Goal: Task Accomplishment & Management: Complete application form

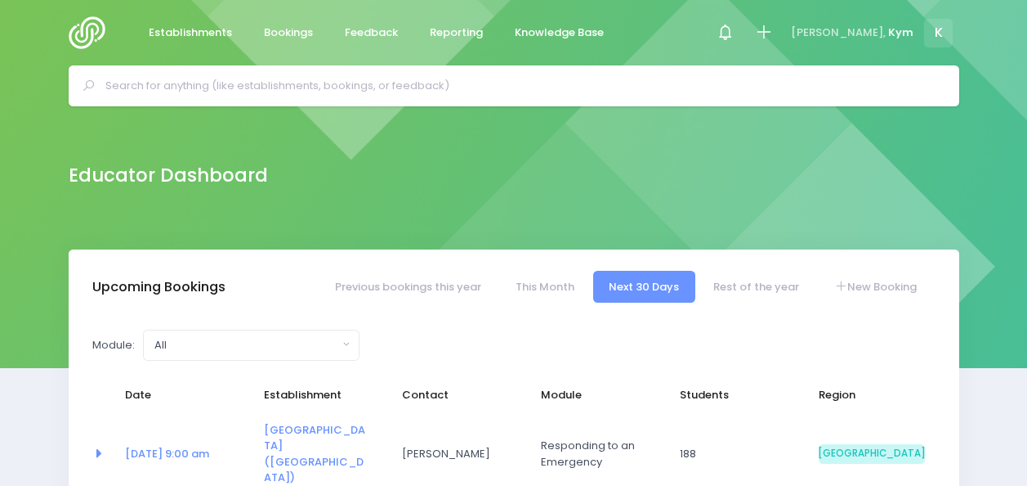
select select "5"
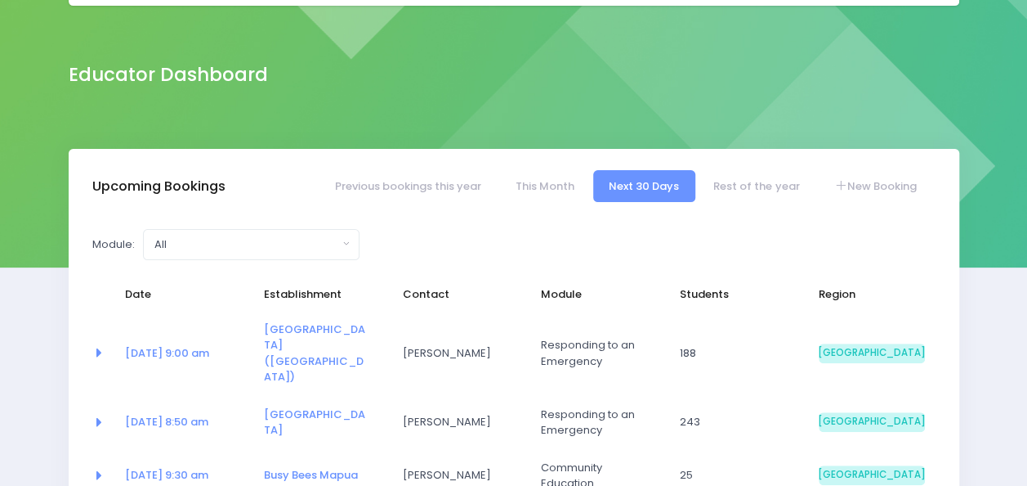
scroll to position [135, 0]
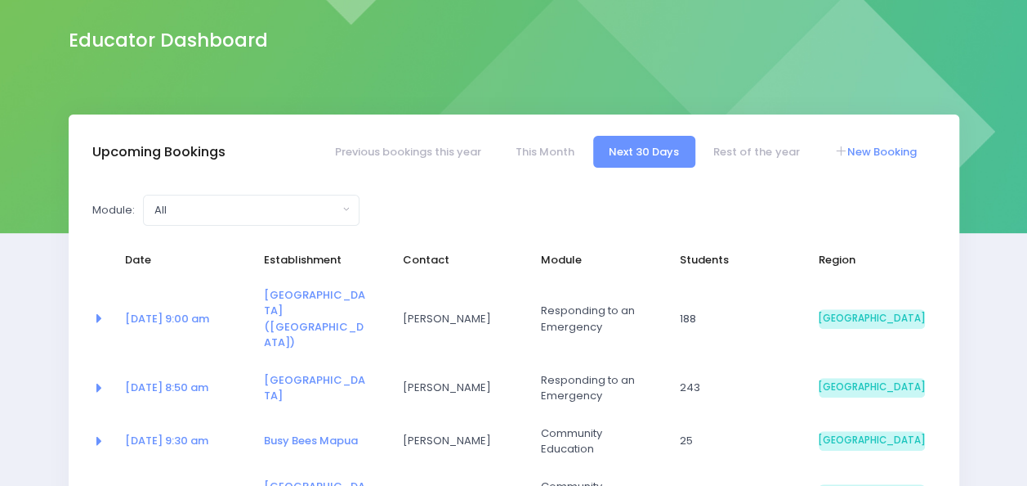
click at [856, 155] on link "New Booking" at bounding box center [875, 152] width 114 height 32
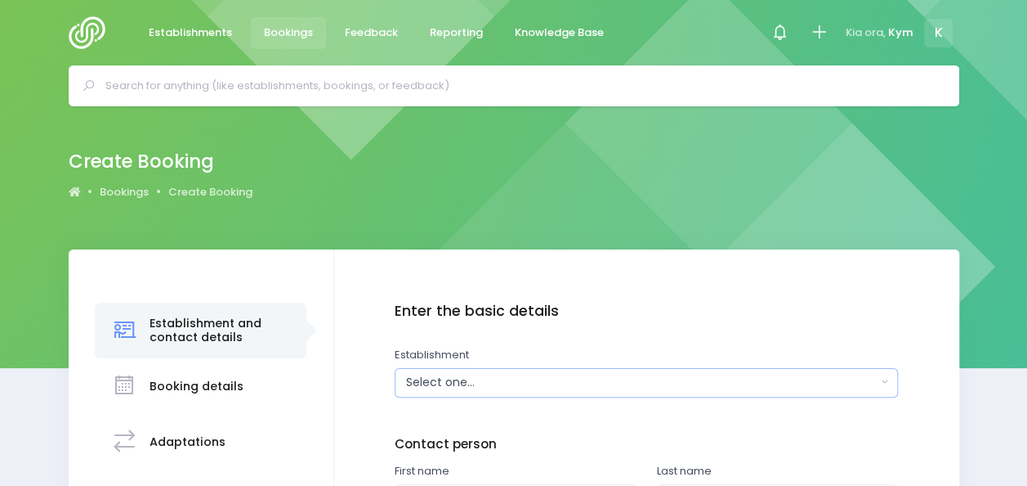
click at [575, 373] on button "Select one..." at bounding box center [646, 382] width 503 height 29
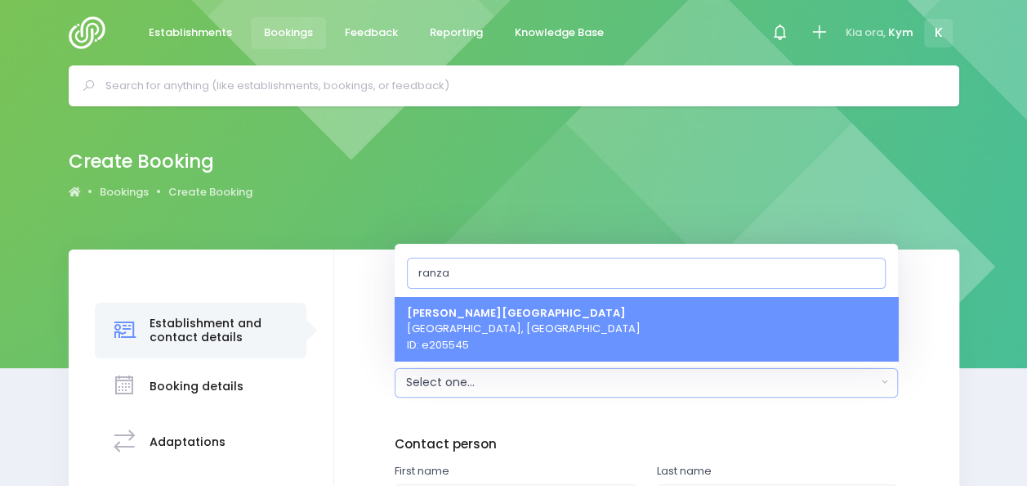
type input "ranza"
click at [537, 317] on span "Ranzau School Hope, South Island Region ID: e205545" at bounding box center [524, 328] width 234 height 48
select select "205545"
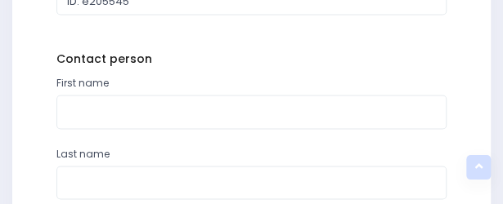
scroll to position [695, 0]
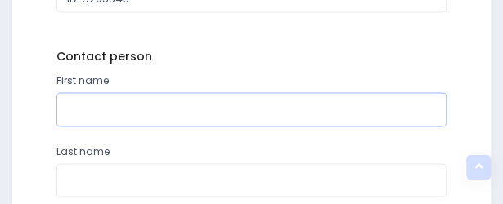
click at [292, 105] on input "text" at bounding box center [251, 109] width 391 height 34
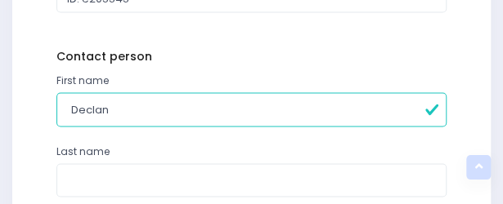
type input "Declan"
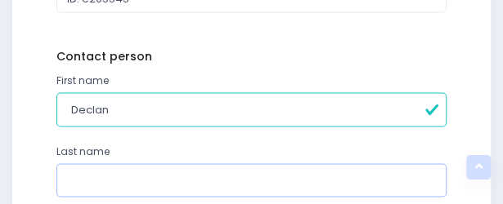
click at [313, 163] on input "text" at bounding box center [251, 180] width 391 height 34
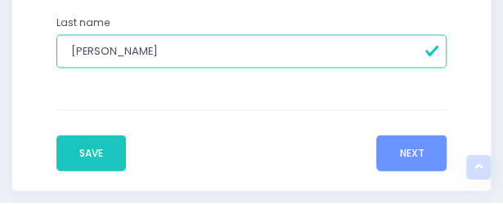
scroll to position [826, 0]
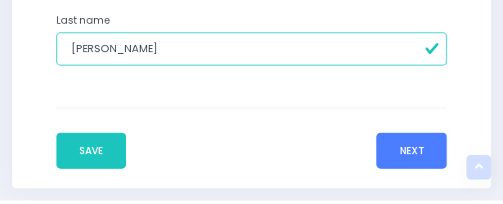
type input "Omalley"
click at [405, 147] on button "Next" at bounding box center [411, 151] width 70 height 36
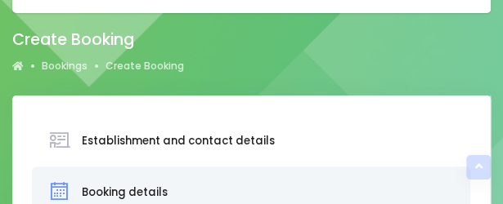
scroll to position [0, 0]
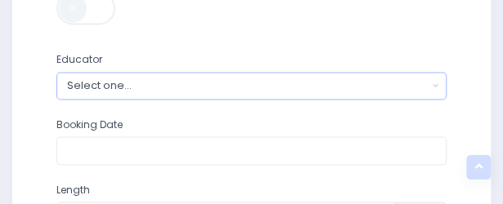
click at [257, 81] on div "Select one..." at bounding box center [247, 86] width 360 height 16
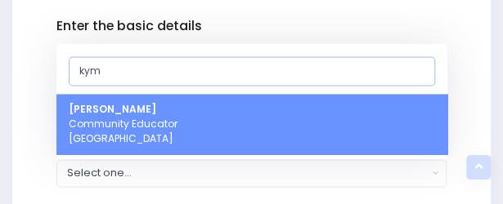
scroll to position [576, 0]
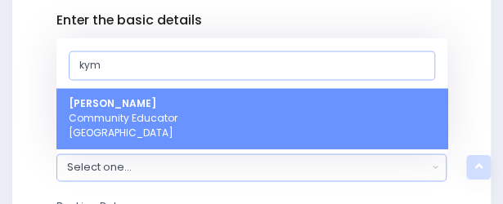
type input "kym"
click at [246, 105] on link "Kym Inwood Community Educator South Island Region" at bounding box center [251, 118] width 391 height 60
select select "321222"
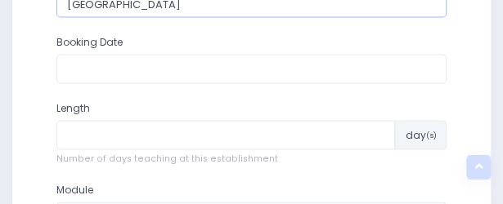
scroll to position [774, 0]
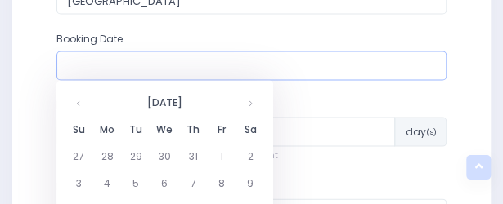
click at [430, 65] on input "text" at bounding box center [251, 65] width 391 height 29
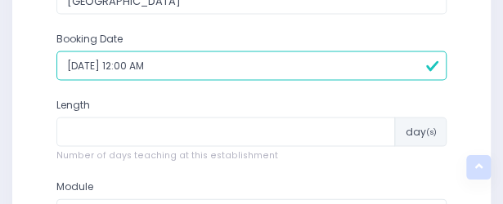
click at [230, 70] on input "31/12/1899 12:00 AM" at bounding box center [251, 65] width 391 height 29
type input "3"
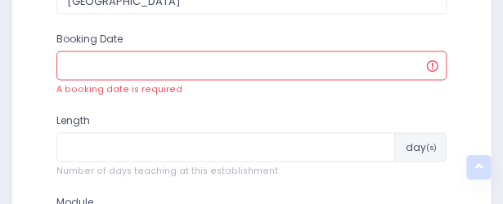
click at [230, 70] on input "text" at bounding box center [251, 65] width 391 height 29
click at [235, 58] on input "text" at bounding box center [251, 65] width 391 height 29
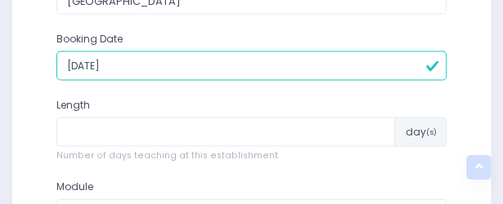
type input "20/10/2025"
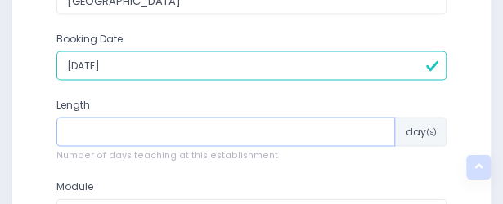
click at [245, 140] on input "number" at bounding box center [225, 132] width 339 height 29
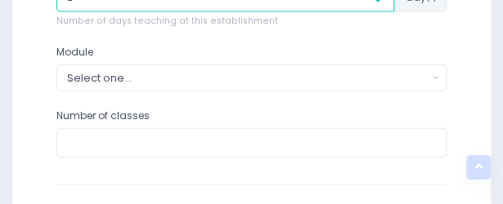
scroll to position [915, 0]
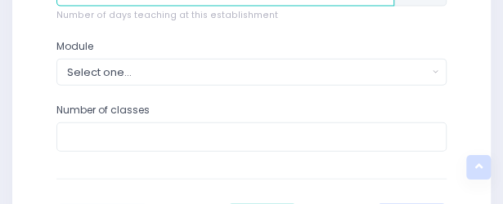
type input "2"
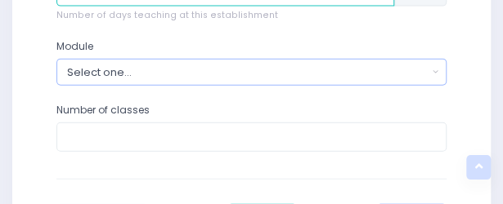
click at [441, 74] on button "Select one..." at bounding box center [251, 72] width 391 height 27
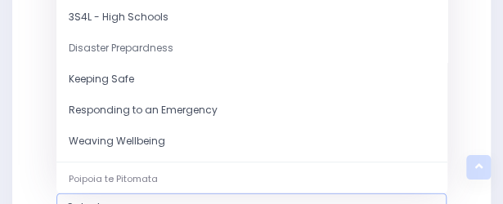
scroll to position [118, 0]
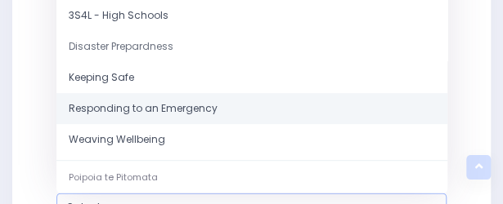
click at [214, 109] on link "Responding to an Emergency" at bounding box center [251, 109] width 391 height 31
select select "Responding to an Emergency"
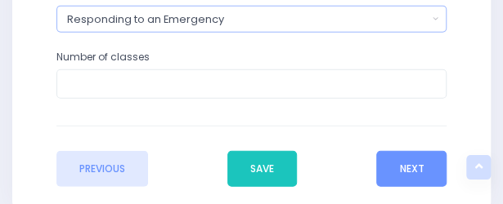
scroll to position [969, 0]
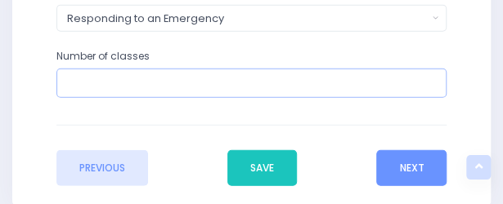
click at [243, 94] on input "number" at bounding box center [251, 83] width 391 height 29
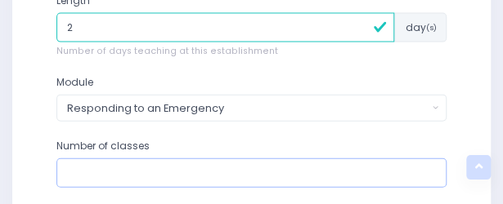
scroll to position [876, 0]
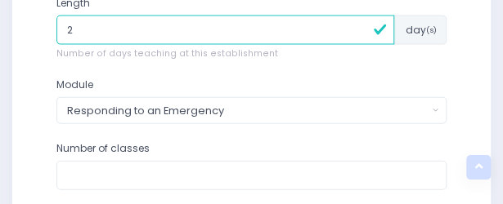
click at [96, 29] on input "2" at bounding box center [225, 30] width 338 height 29
type input "1"
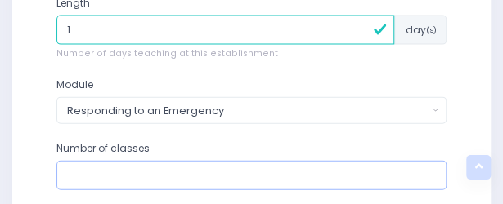
type input "4"
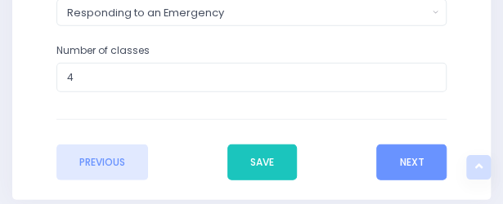
scroll to position [972, 0]
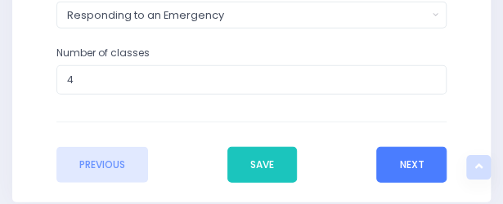
click at [412, 164] on button "Next" at bounding box center [411, 165] width 70 height 36
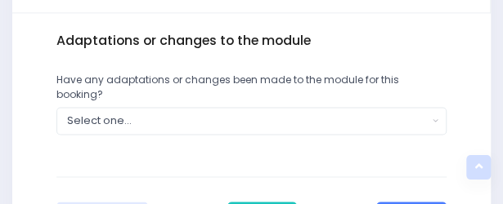
scroll to position [602, 0]
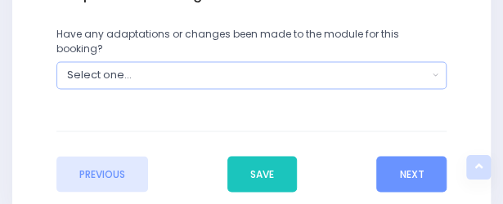
click at [428, 61] on button "Select one..." at bounding box center [251, 74] width 391 height 27
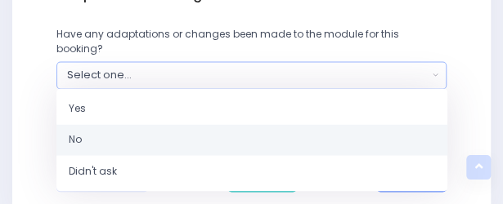
click at [369, 124] on link "No" at bounding box center [251, 139] width 391 height 31
select select "No"
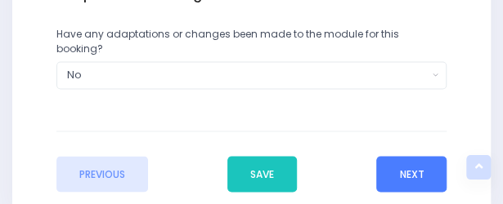
click at [418, 156] on button "Next" at bounding box center [411, 174] width 70 height 36
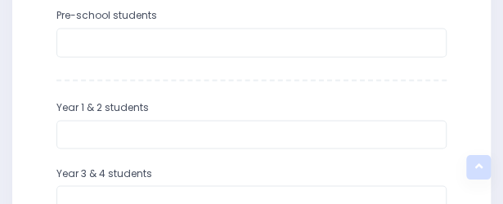
scroll to position [621, 0]
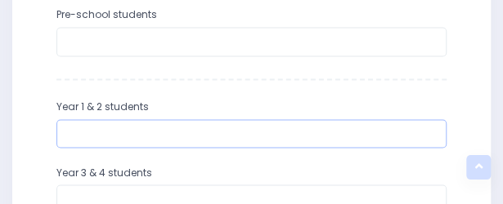
click at [306, 143] on input "number" at bounding box center [251, 133] width 391 height 29
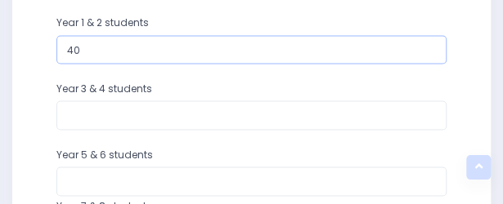
scroll to position [707, 0]
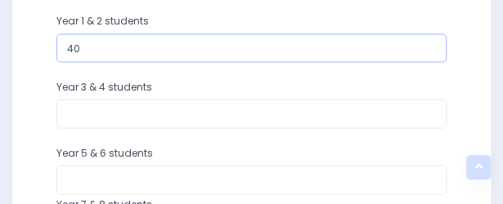
type input "40"
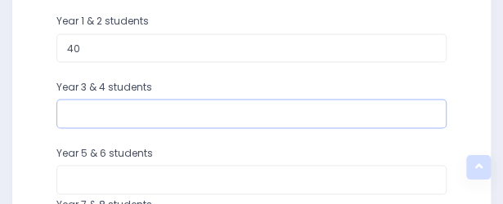
click at [292, 108] on input "number" at bounding box center [251, 113] width 391 height 29
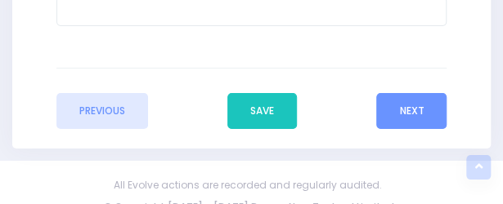
scroll to position [1334, 0]
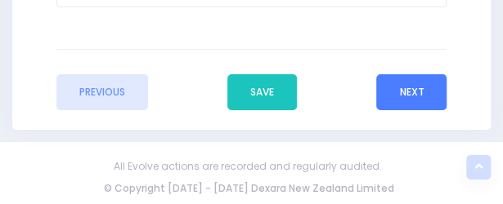
type input "39"
click at [414, 87] on button "Next" at bounding box center [411, 92] width 70 height 36
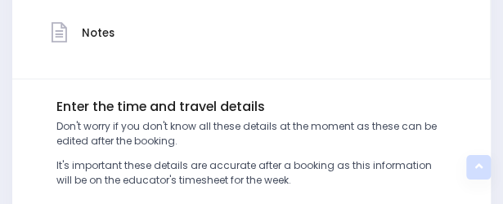
scroll to position [661, 0]
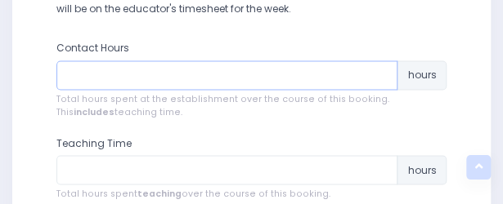
click at [331, 76] on input "number" at bounding box center [227, 74] width 342 height 29
type input "6"
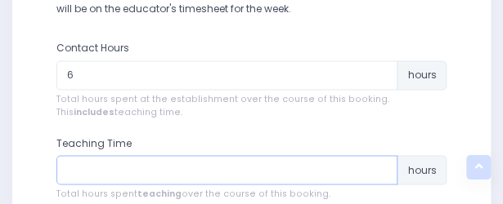
click at [301, 162] on input "number" at bounding box center [227, 169] width 342 height 29
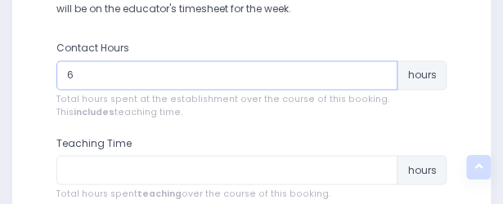
click at [134, 78] on input "6" at bounding box center [227, 74] width 342 height 29
type input "5"
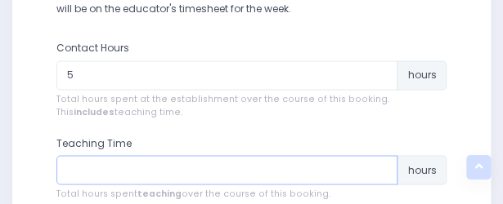
click at [177, 166] on input "number" at bounding box center [227, 169] width 342 height 29
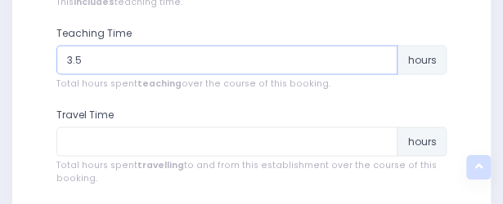
scroll to position [772, 0]
type input "3.5"
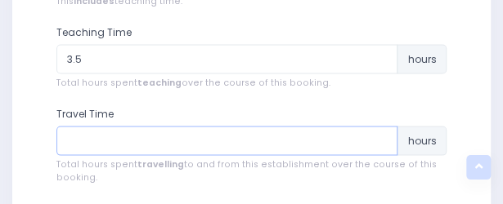
click at [325, 148] on input "number" at bounding box center [227, 141] width 342 height 29
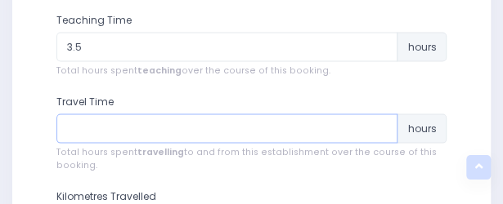
scroll to position [785, 0]
type input "1"
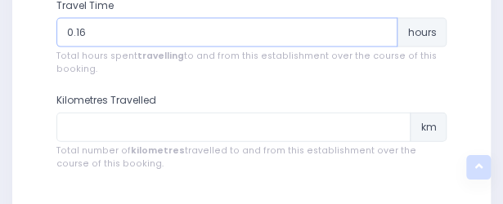
scroll to position [881, 0]
type input "0.16"
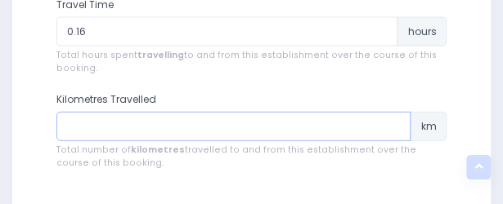
click at [332, 124] on input "number" at bounding box center [233, 126] width 355 height 29
type input "5"
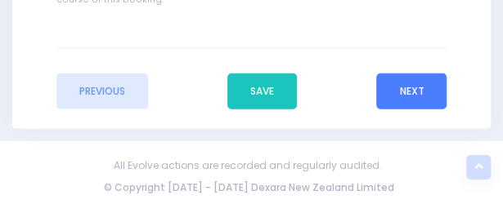
type input "10"
click at [412, 92] on button "Next" at bounding box center [411, 92] width 70 height 36
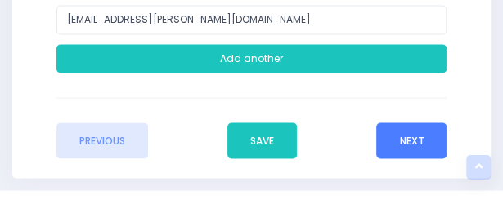
scroll to position [682, 0]
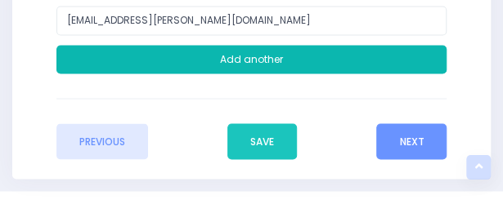
click at [233, 68] on button "Add another" at bounding box center [251, 59] width 391 height 29
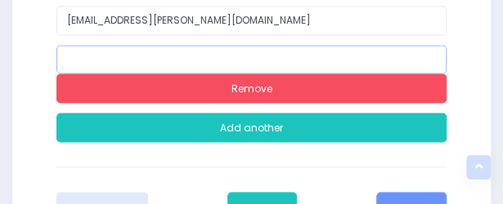
click at [180, 50] on input "email" at bounding box center [251, 59] width 391 height 29
paste input "declan.omalley@ranzau.school.nz"
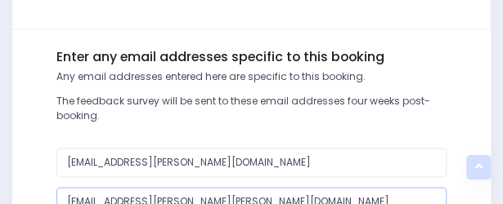
scroll to position [798, 0]
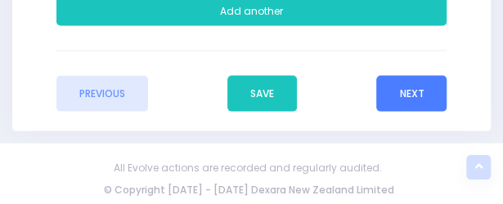
type input "declan.omalley@ranzau.school.nz"
click at [423, 95] on button "Next" at bounding box center [411, 94] width 70 height 36
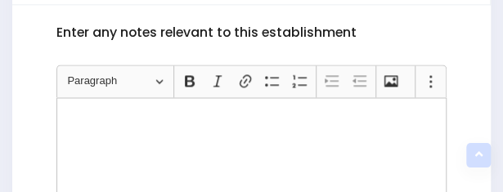
scroll to position [567, 0]
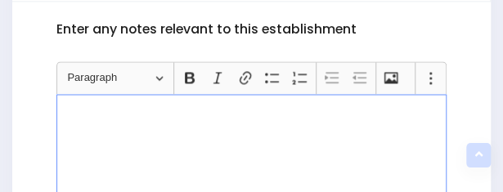
click at [329, 128] on div "Rich Text Editor, main" at bounding box center [251, 155] width 391 height 123
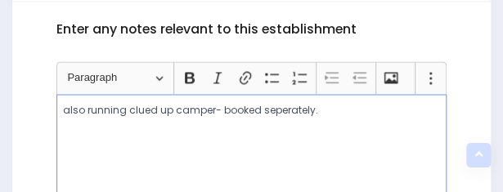
click at [129, 109] on p "also running clued up camper- booked seperately." at bounding box center [251, 110] width 377 height 15
click at [207, 110] on p "also running clued up camper- booked seperately." at bounding box center [251, 110] width 377 height 15
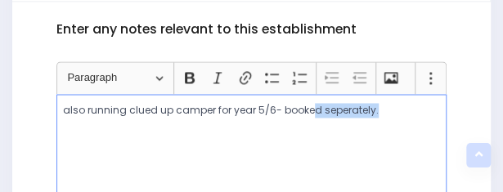
drag, startPoint x: 374, startPoint y: 110, endPoint x: 307, endPoint y: 114, distance: 67.1
click at [307, 114] on p "also running clued up camper for year 5/6- booked seperately." at bounding box center [251, 110] width 377 height 15
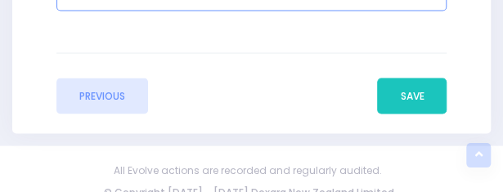
scroll to position [788, 0]
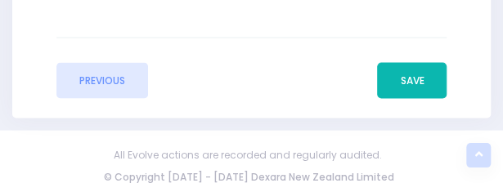
click at [403, 78] on button "Save" at bounding box center [411, 81] width 69 height 36
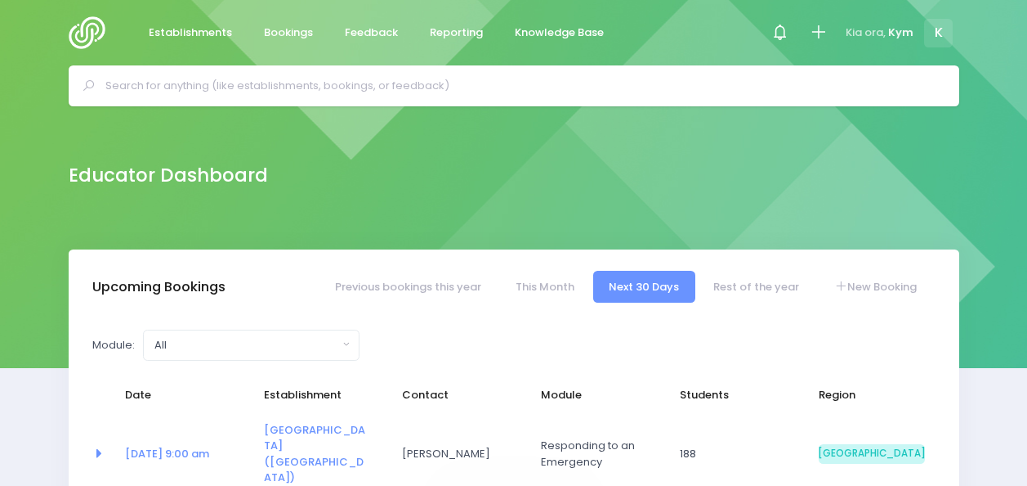
select select "5"
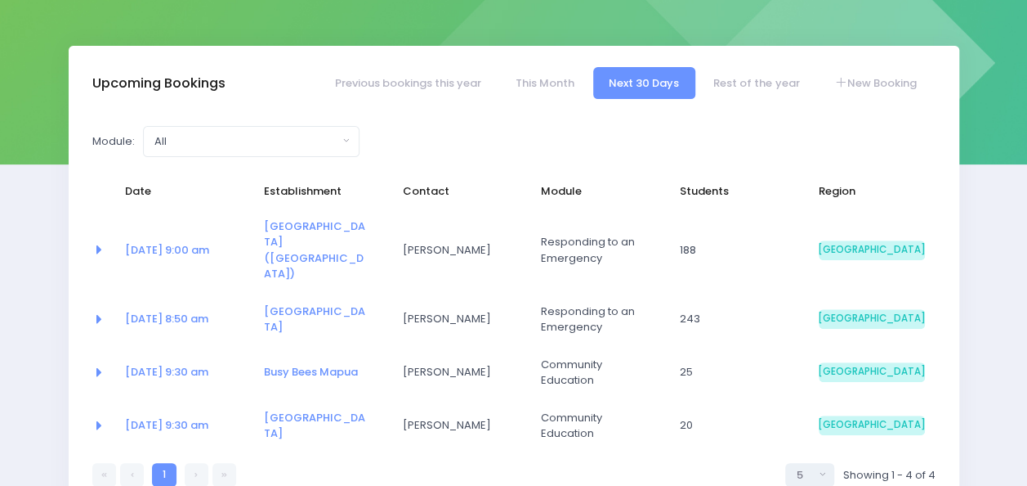
scroll to position [209, 0]
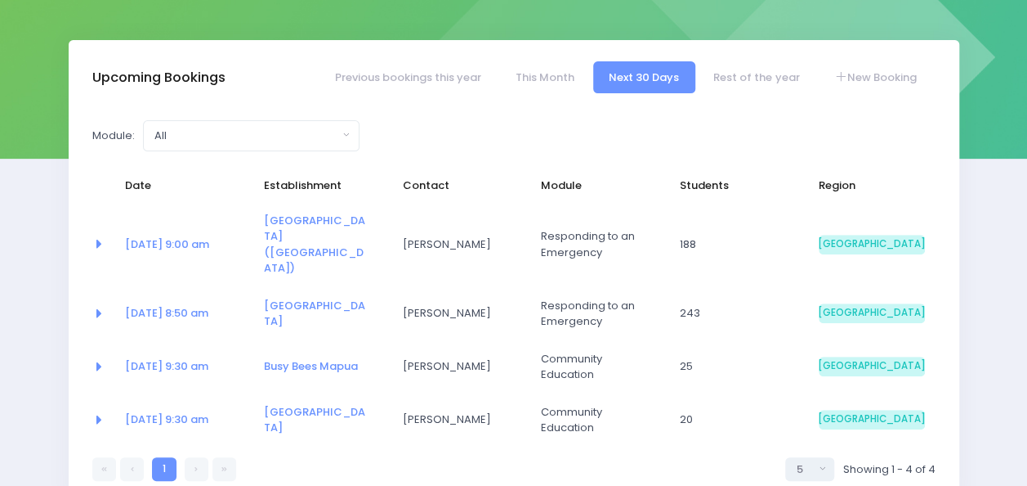
click at [199, 457] on link at bounding box center [197, 469] width 24 height 24
click at [737, 66] on link "Rest of the year" at bounding box center [757, 77] width 118 height 32
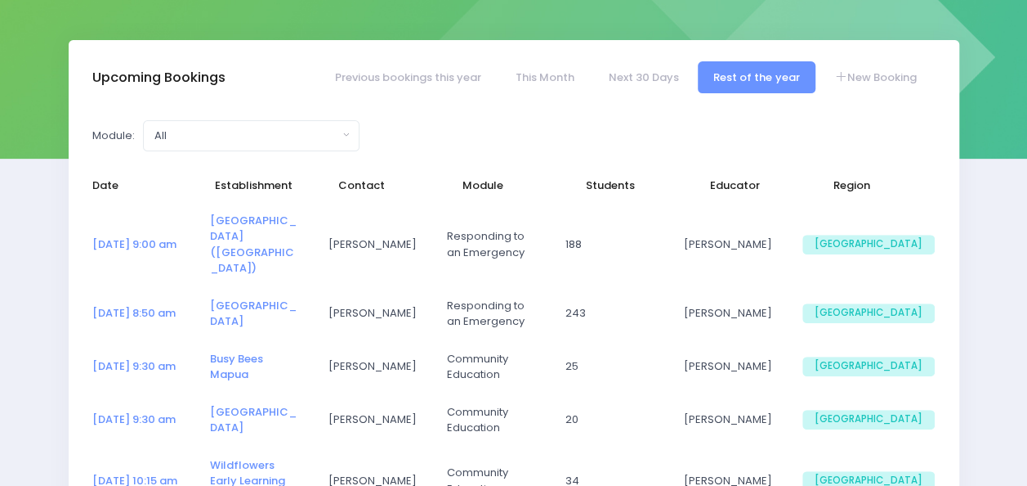
select select "5"
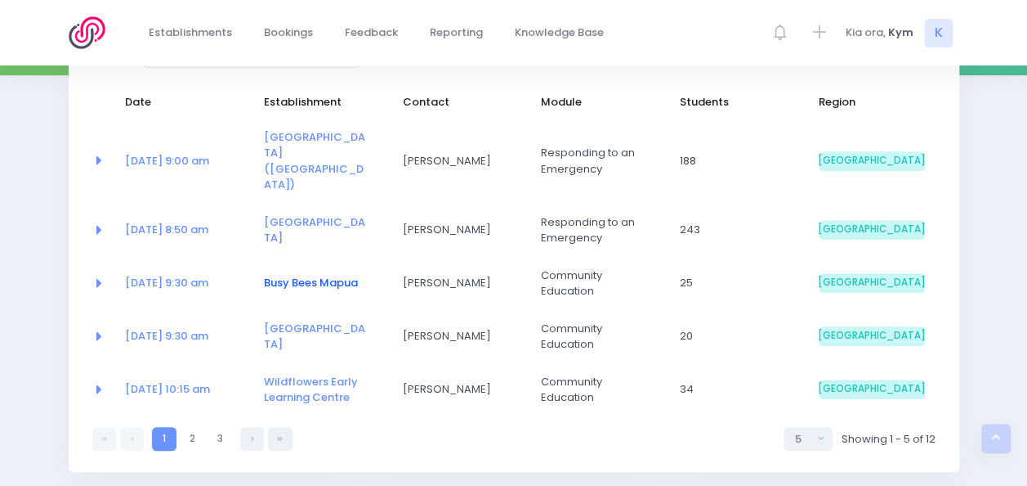
scroll to position [293, 0]
click at [195, 426] on link "2" at bounding box center [193, 438] width 24 height 24
select select "5"
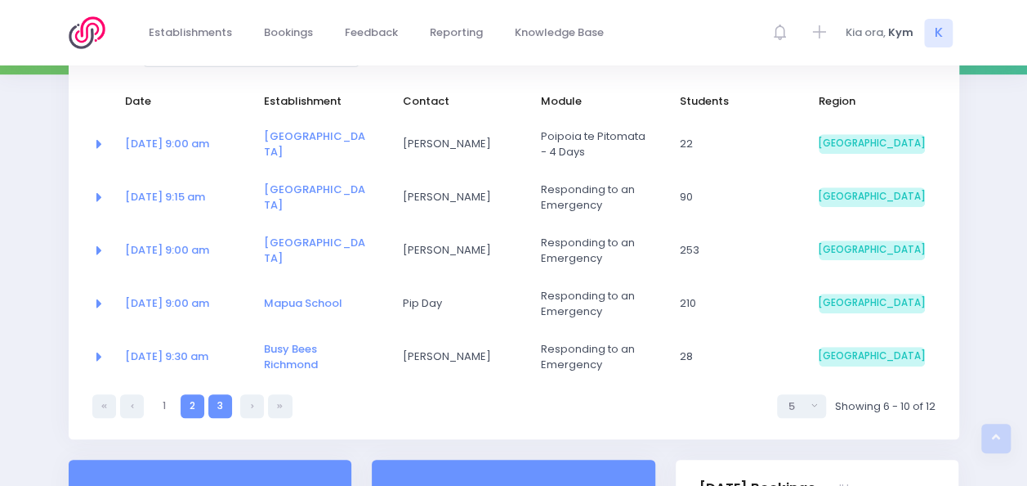
click at [218, 405] on link "3" at bounding box center [220, 406] width 24 height 24
select select "5"
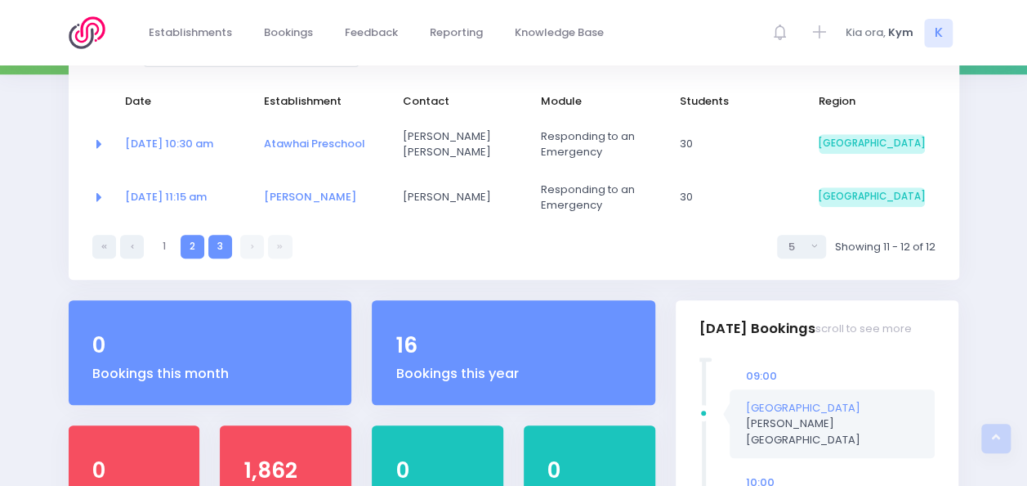
click at [190, 245] on link "2" at bounding box center [193, 247] width 24 height 24
select select "5"
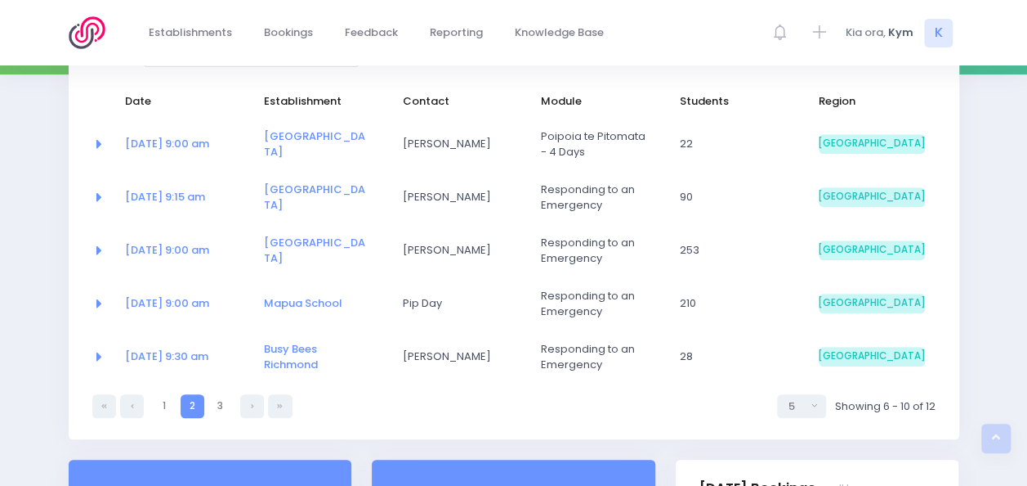
scroll to position [0, 0]
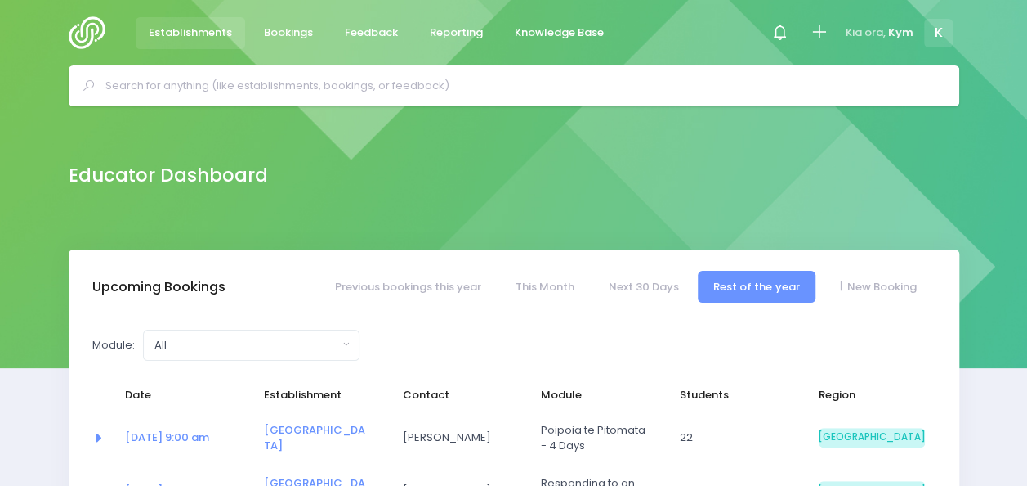
click at [165, 25] on span "Establishments" at bounding box center [190, 33] width 83 height 16
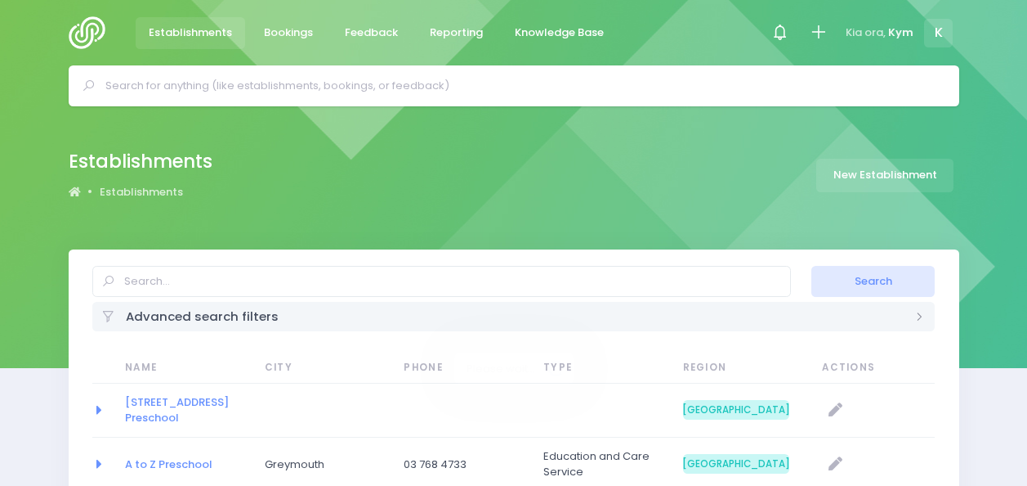
select select "20"
click at [284, 28] on span "Bookings" at bounding box center [288, 33] width 49 height 16
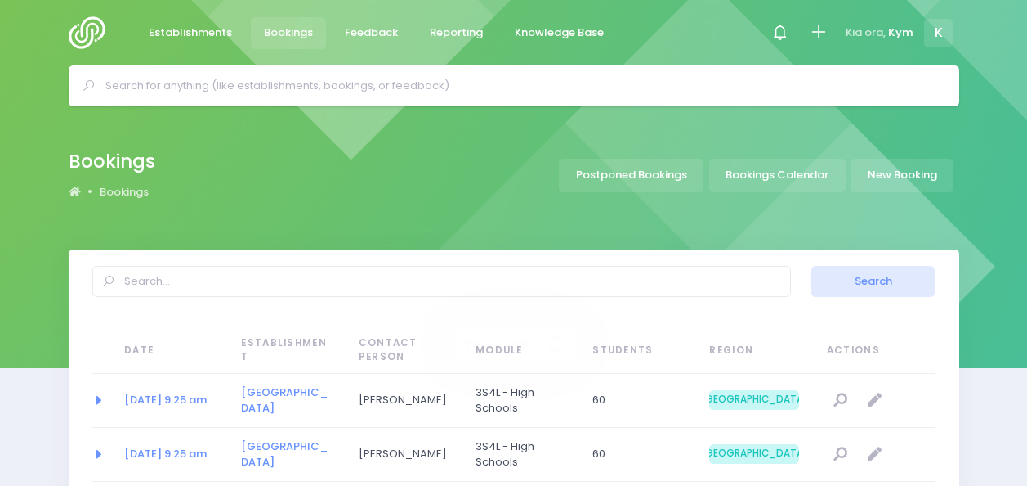
select select "20"
click at [93, 29] on img at bounding box center [92, 32] width 47 height 33
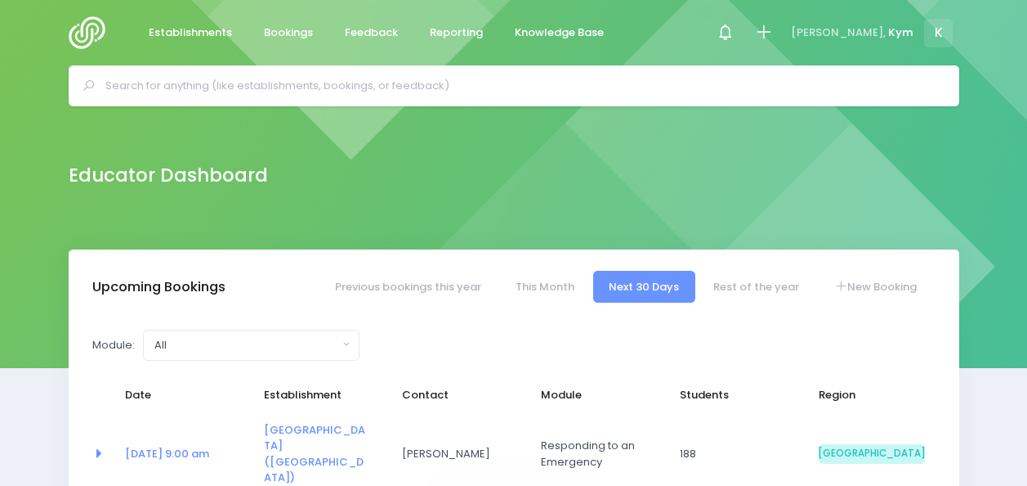
select select "5"
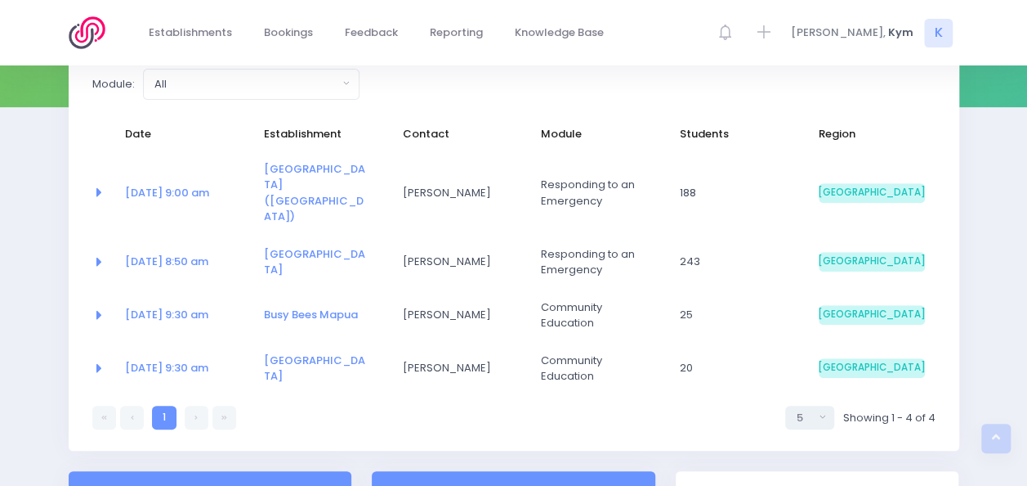
scroll to position [265, 0]
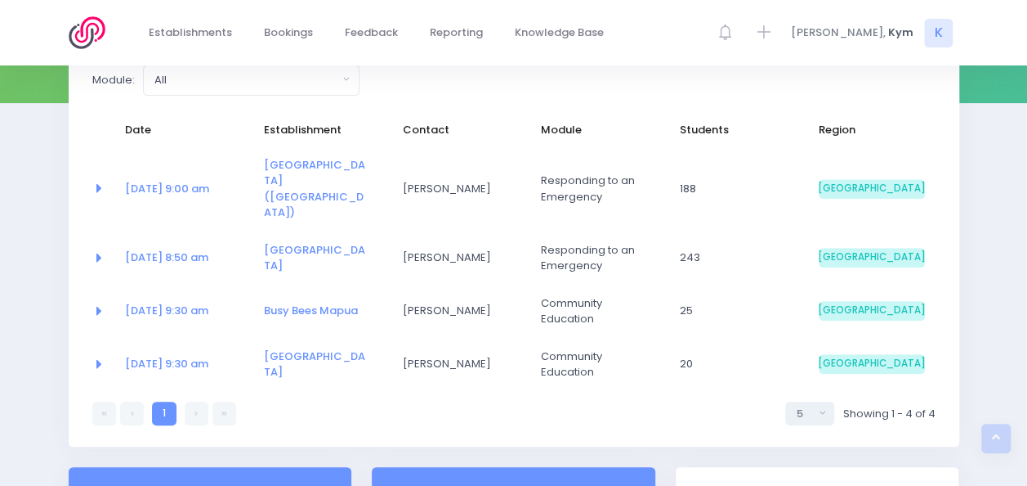
click at [199, 401] on link at bounding box center [197, 413] width 24 height 24
click at [191, 401] on link at bounding box center [197, 413] width 24 height 24
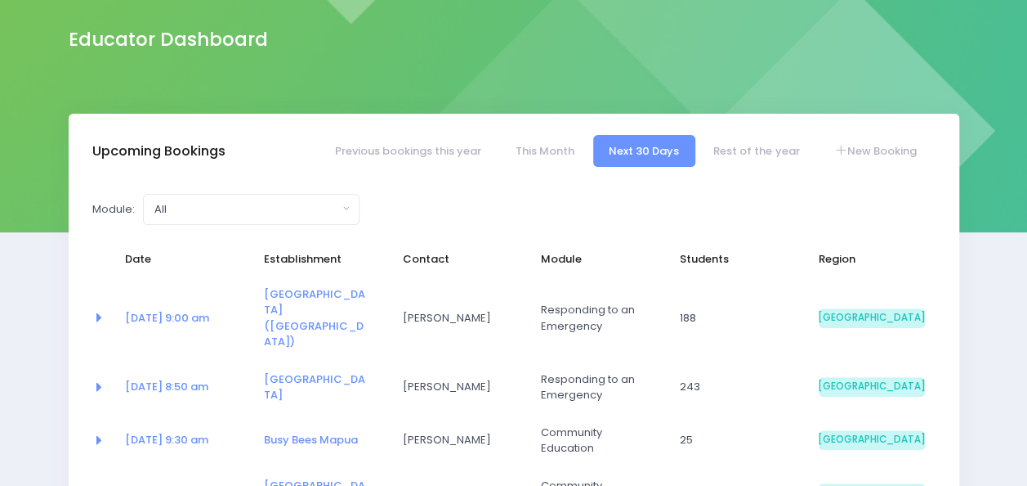
scroll to position [116, 0]
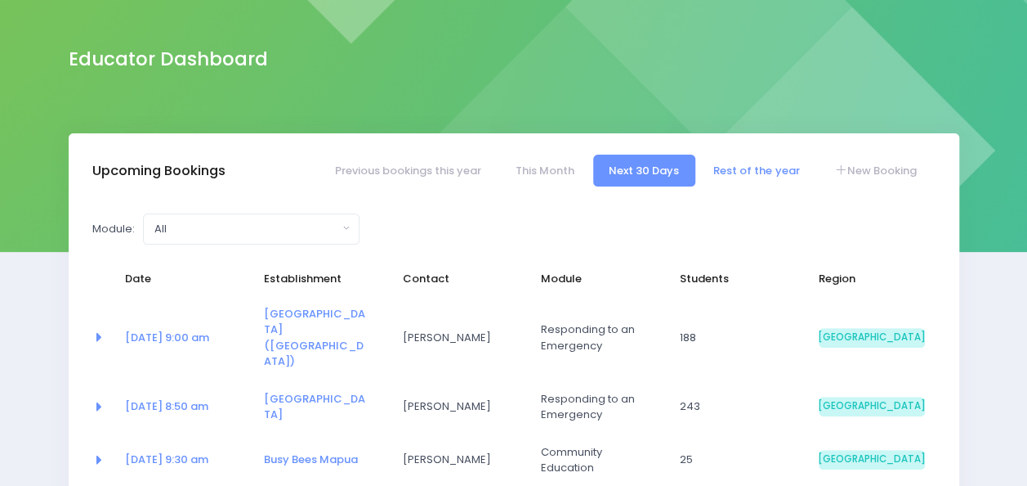
click at [740, 165] on link "Rest of the year" at bounding box center [757, 170] width 118 height 32
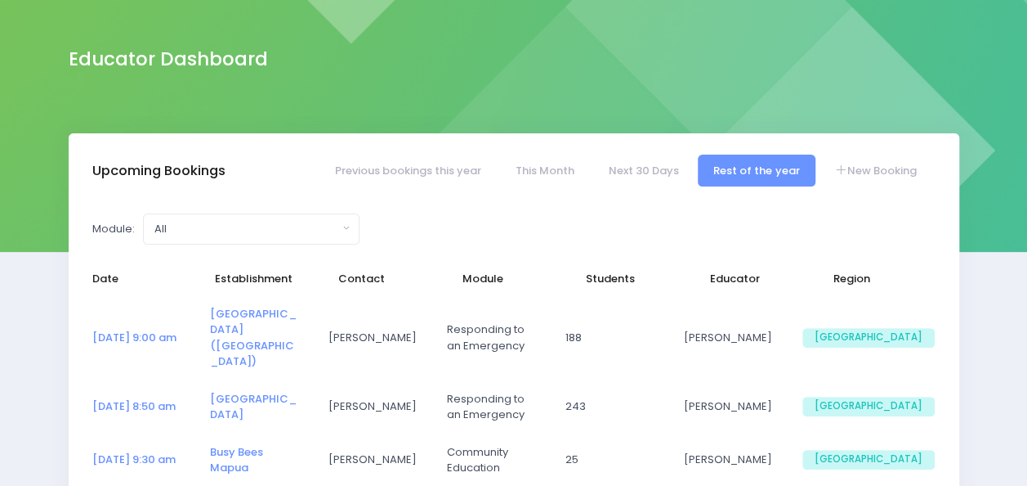
select select "5"
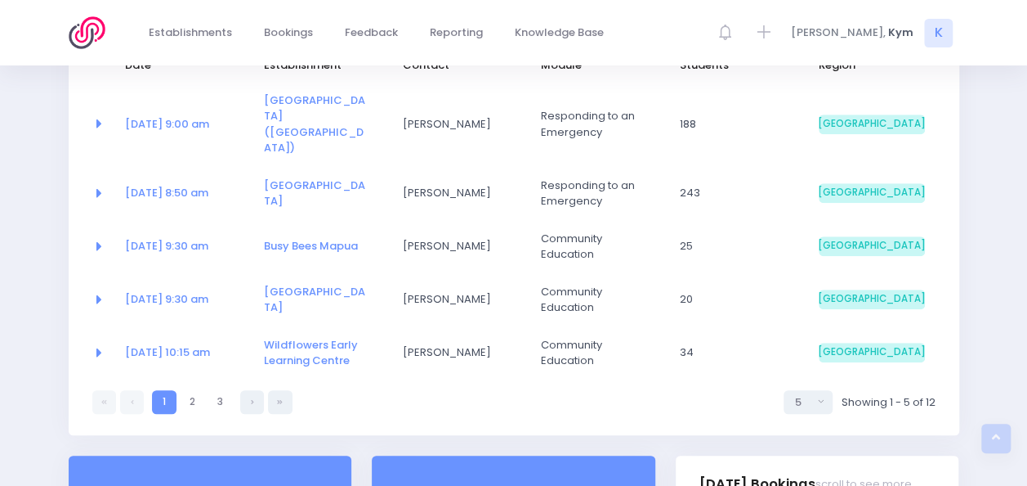
scroll to position [336, 0]
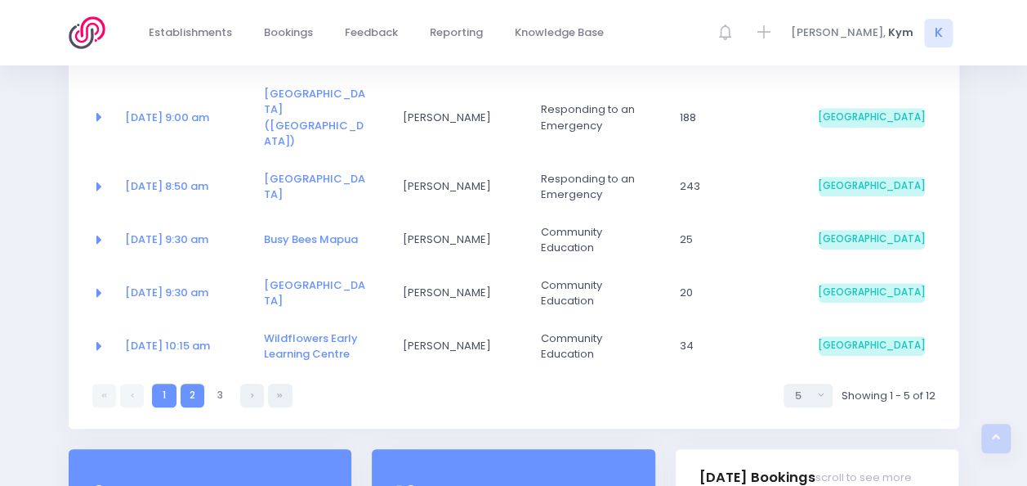
click at [197, 383] on link "2" at bounding box center [193, 395] width 24 height 24
select select "5"
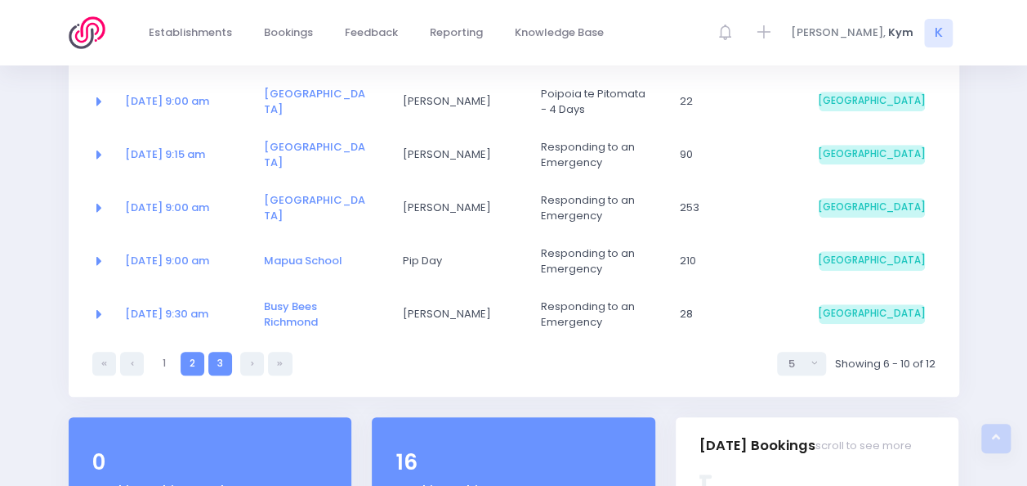
click at [214, 360] on link "3" at bounding box center [220, 363] width 24 height 24
select select "5"
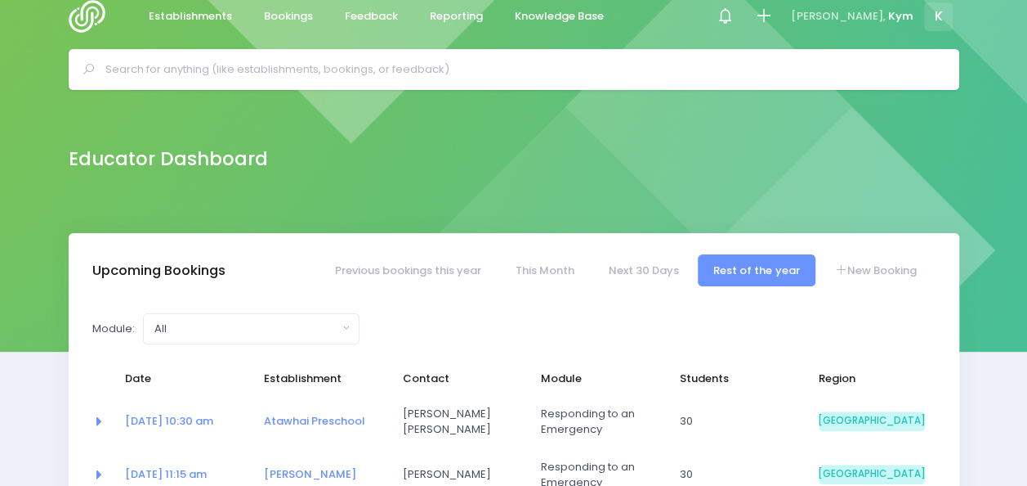
scroll to position [0, 0]
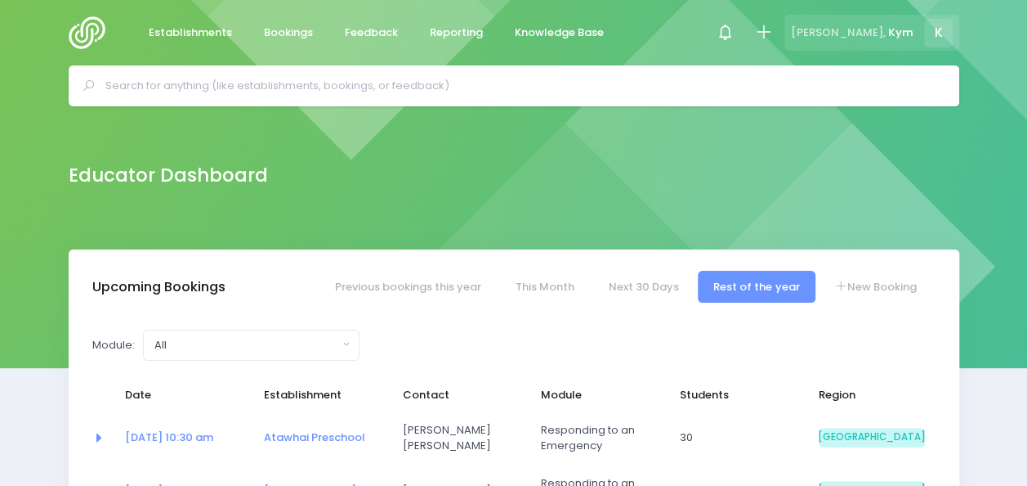
click at [940, 27] on span "K" at bounding box center [938, 33] width 29 height 29
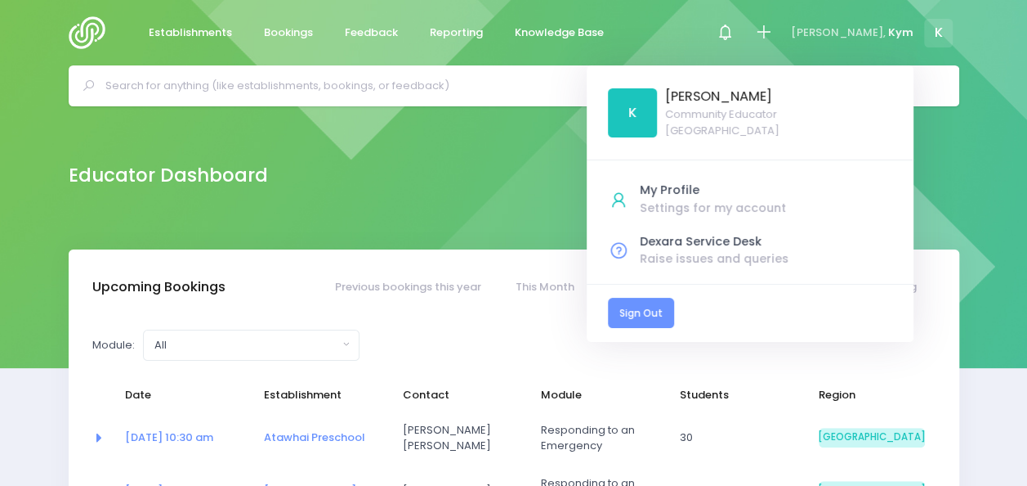
click at [674, 314] on link "Sign Out" at bounding box center [641, 313] width 66 height 30
